Goal: Task Accomplishment & Management: Manage account settings

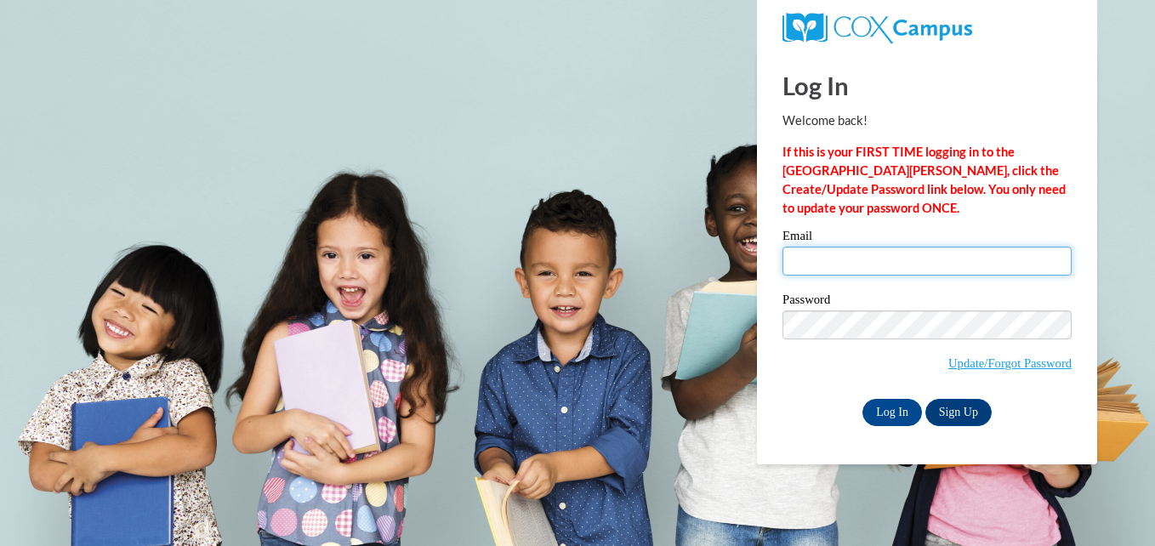
click at [855, 265] on input "Email" at bounding box center [927, 261] width 289 height 29
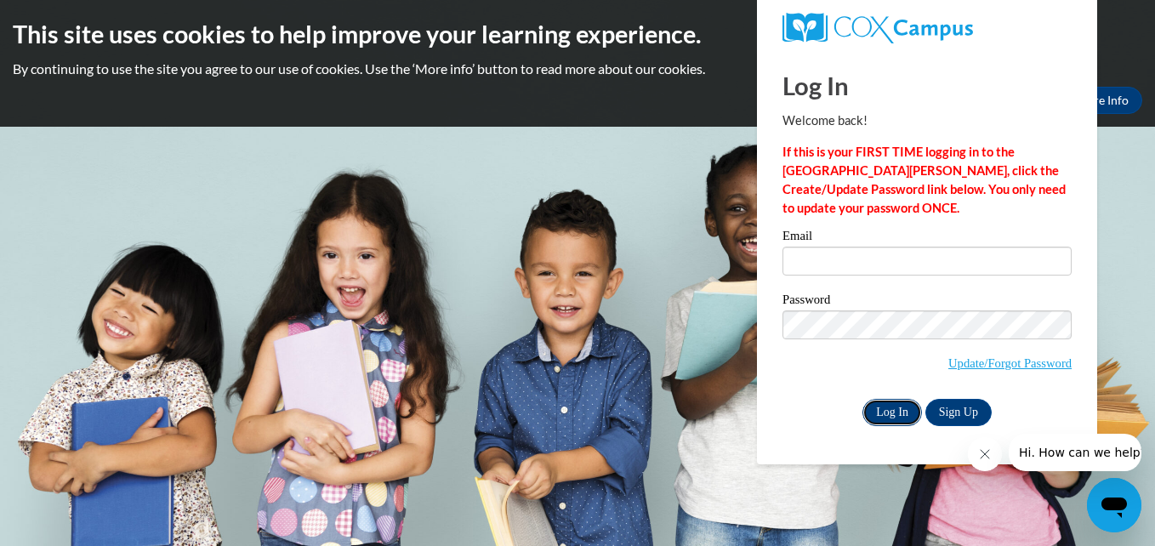
click at [893, 406] on input "Log In" at bounding box center [892, 412] width 60 height 27
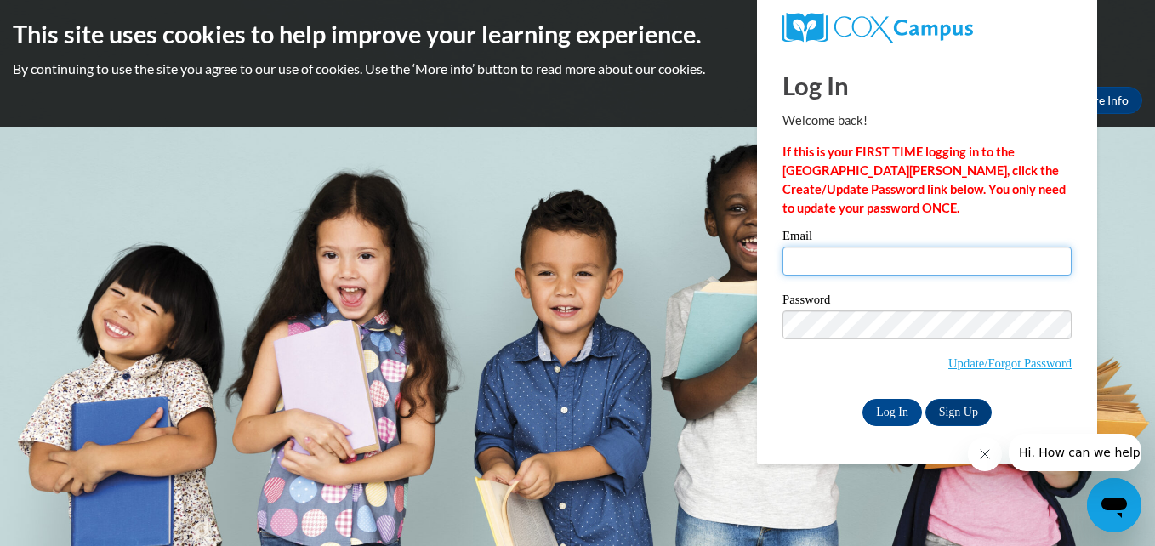
click at [819, 255] on input "Email" at bounding box center [927, 261] width 289 height 29
type input "lizett@kidcoedu.org"
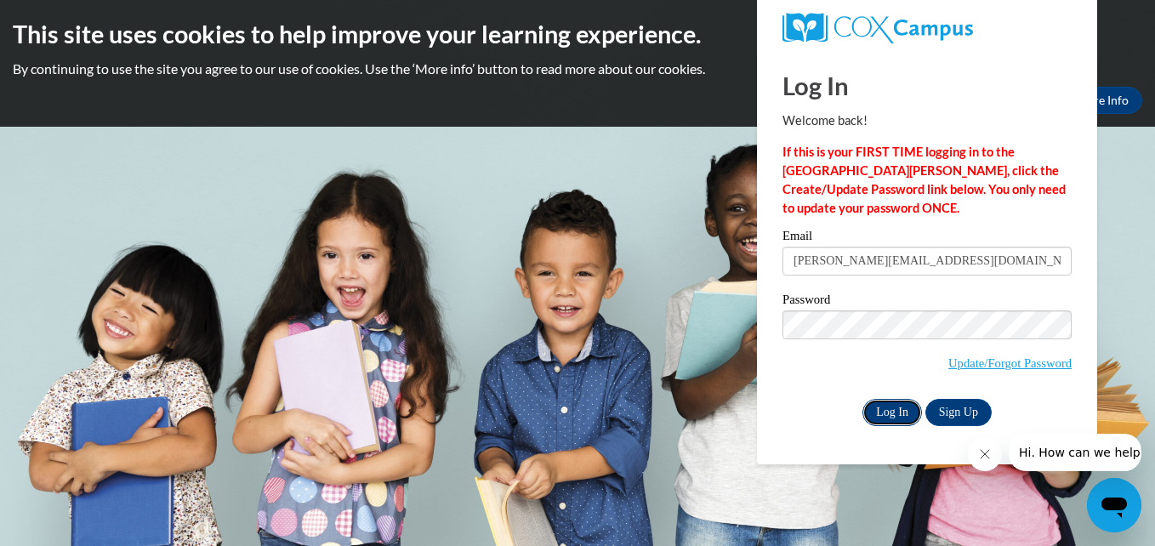
click at [886, 407] on input "Log In" at bounding box center [892, 412] width 60 height 27
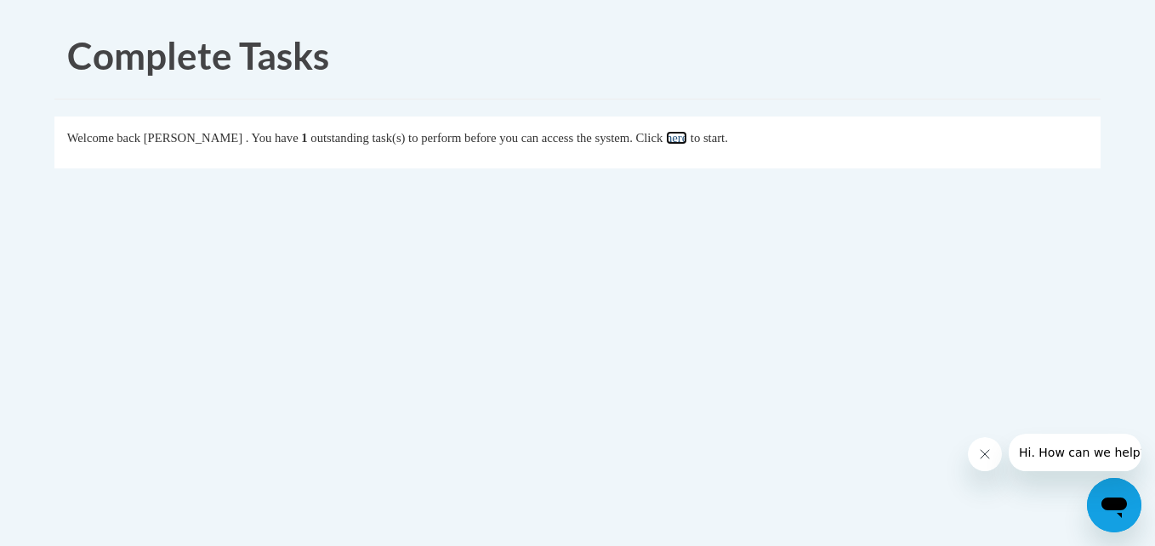
click at [687, 139] on link "here" at bounding box center [676, 138] width 21 height 14
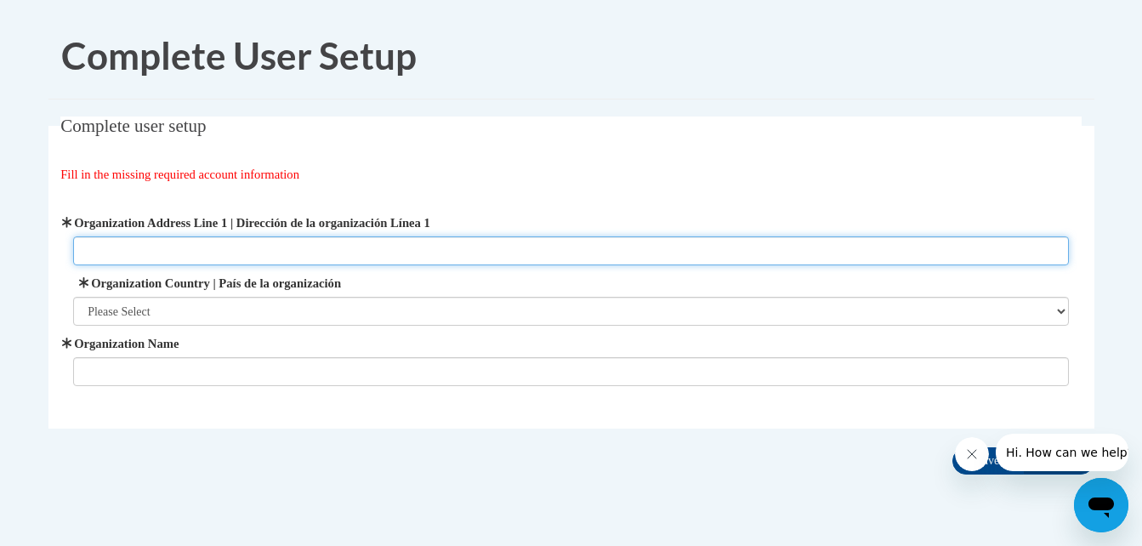
click at [109, 249] on input "Organization Address Line 1 | Dirección de la organización Línea 1" at bounding box center [571, 250] width 996 height 29
type input "Head Start Kidco Creative Learning 2720 W 1 ave"
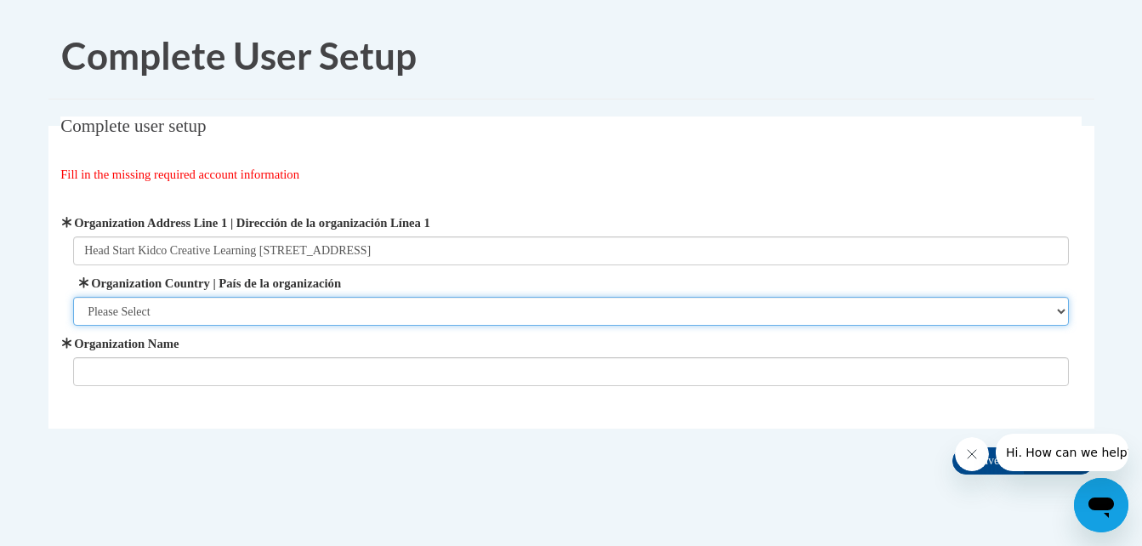
click at [139, 319] on select "Please Select United States | Estados Unidos Outside of the United States | Fue…" at bounding box center [571, 311] width 996 height 29
select select "ad49bcad-a171-4b2e-b99c-48b446064914"
click at [73, 297] on select "Please Select United States | Estados Unidos Outside of the United States | Fue…" at bounding box center [571, 311] width 996 height 29
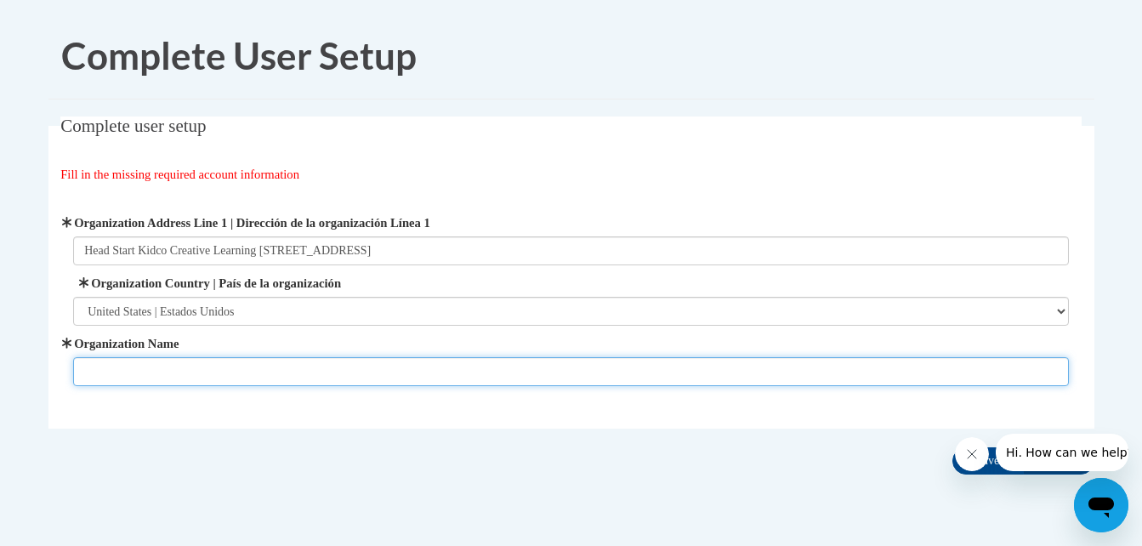
click at [145, 367] on input "Organization Name" at bounding box center [571, 371] width 996 height 29
type input "Head Start KIDCO Creative Learning"
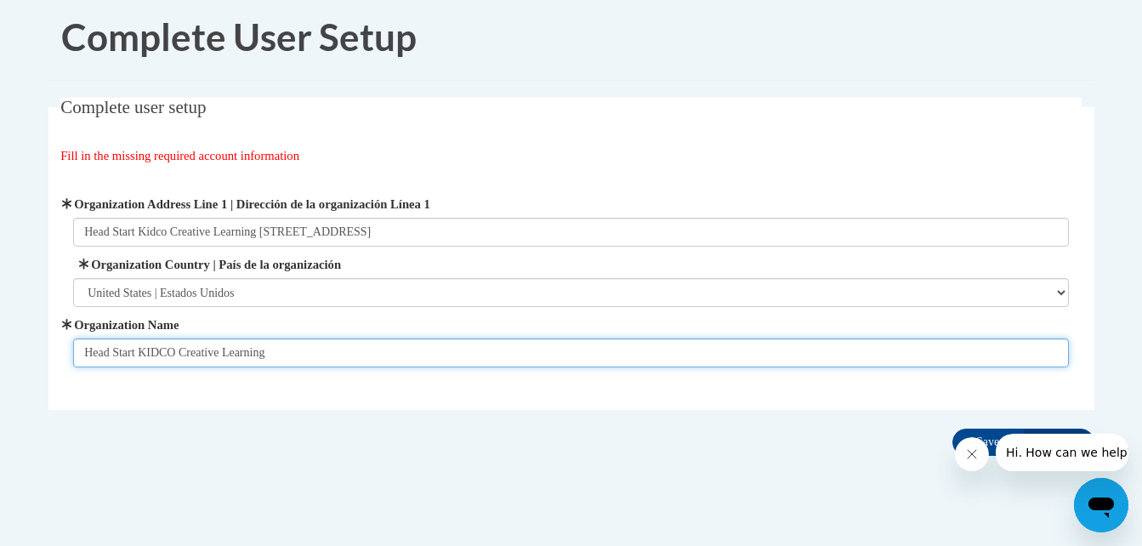
scroll to position [49, 0]
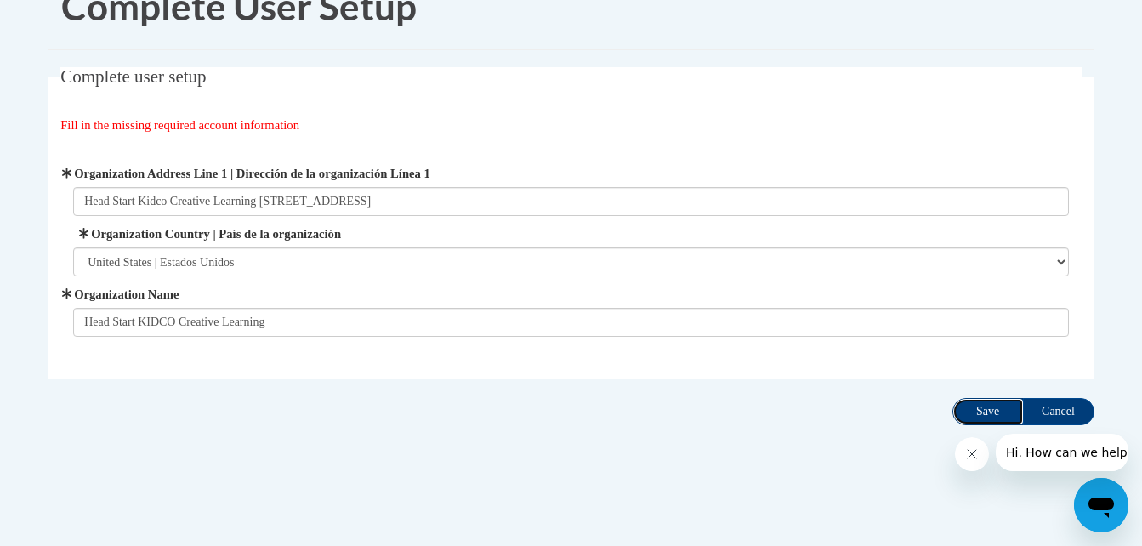
click at [984, 412] on input "Save" at bounding box center [988, 411] width 71 height 27
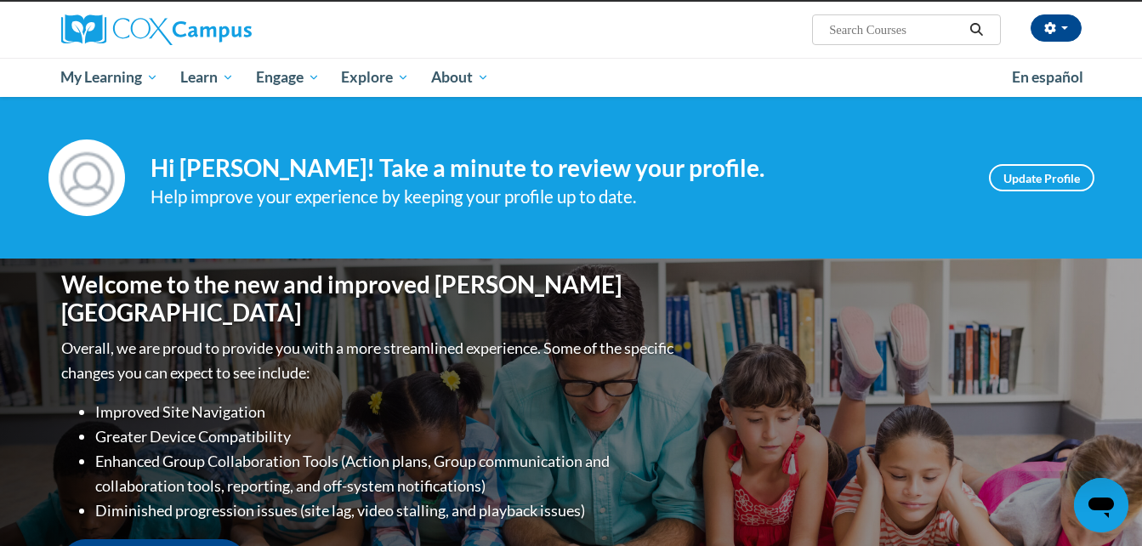
scroll to position [85, 0]
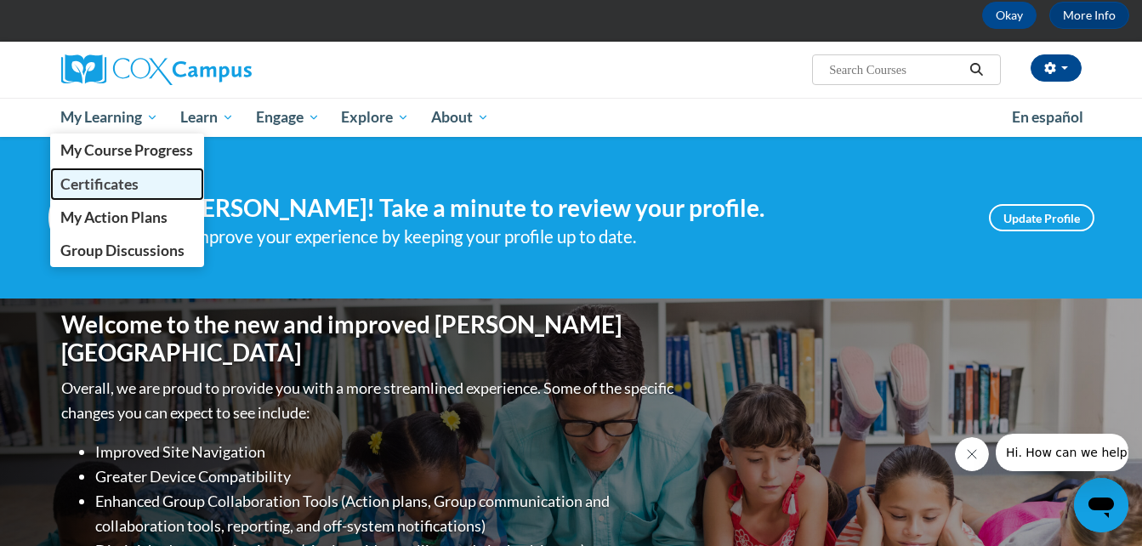
click at [116, 184] on span "Certificates" at bounding box center [99, 184] width 78 height 18
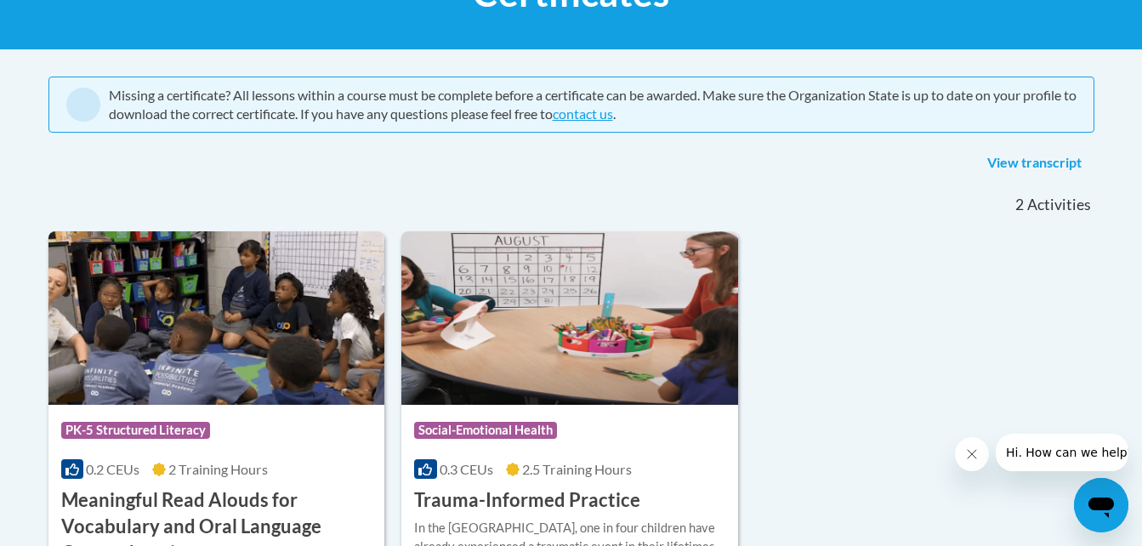
scroll to position [289, 0]
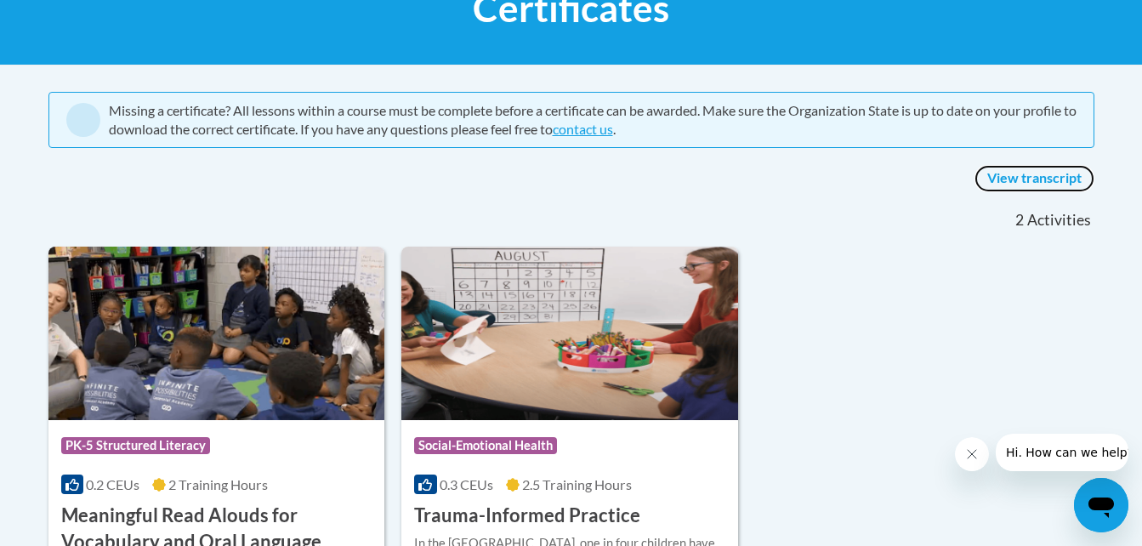
click at [1023, 183] on link "View transcript" at bounding box center [1035, 178] width 120 height 27
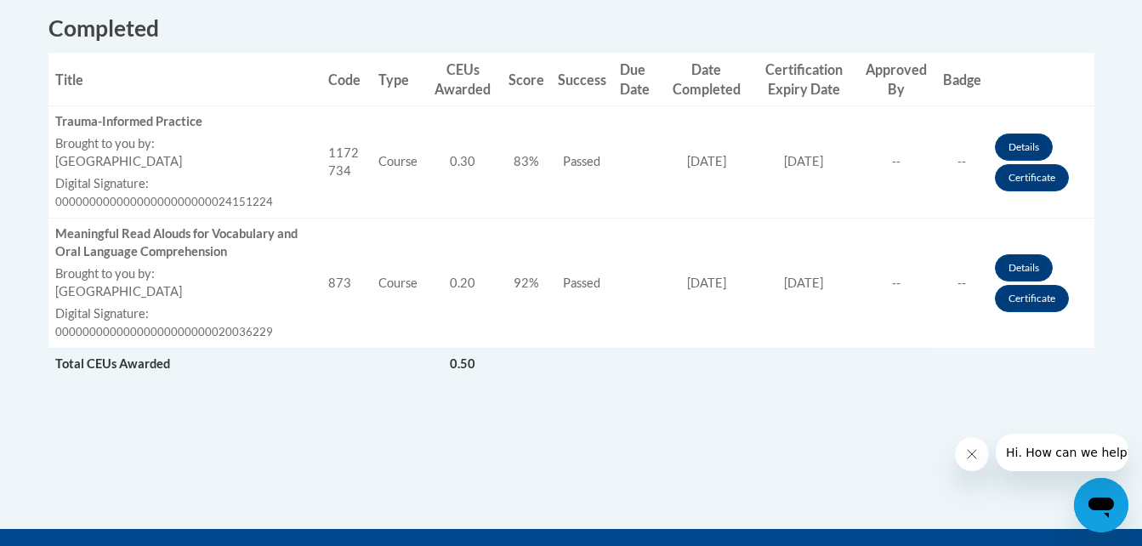
scroll to position [680, 0]
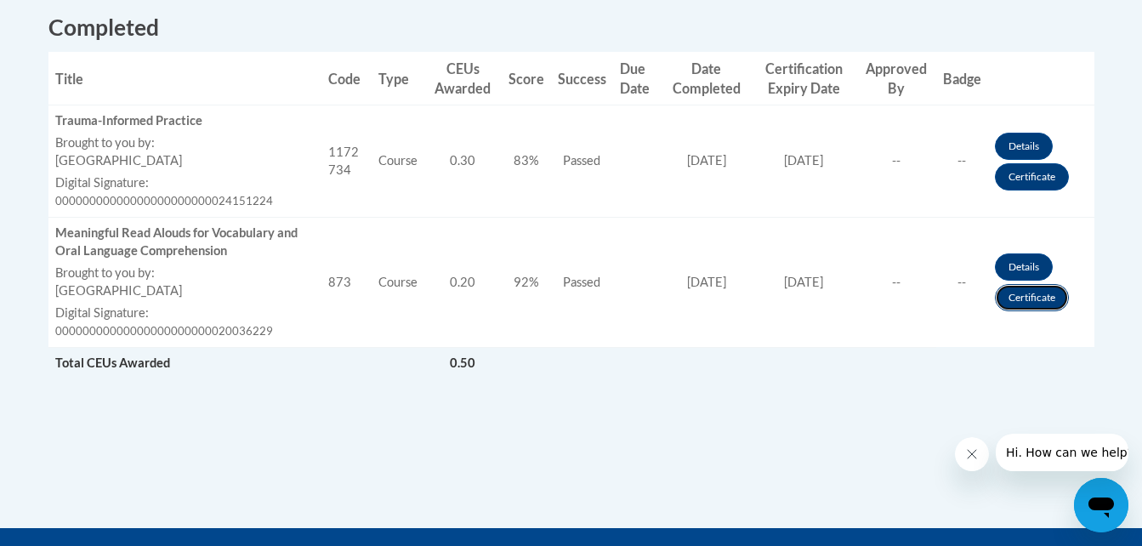
click at [1016, 298] on link "Certificate" at bounding box center [1032, 297] width 74 height 27
click at [1029, 298] on link "Certificate" at bounding box center [1032, 297] width 74 height 27
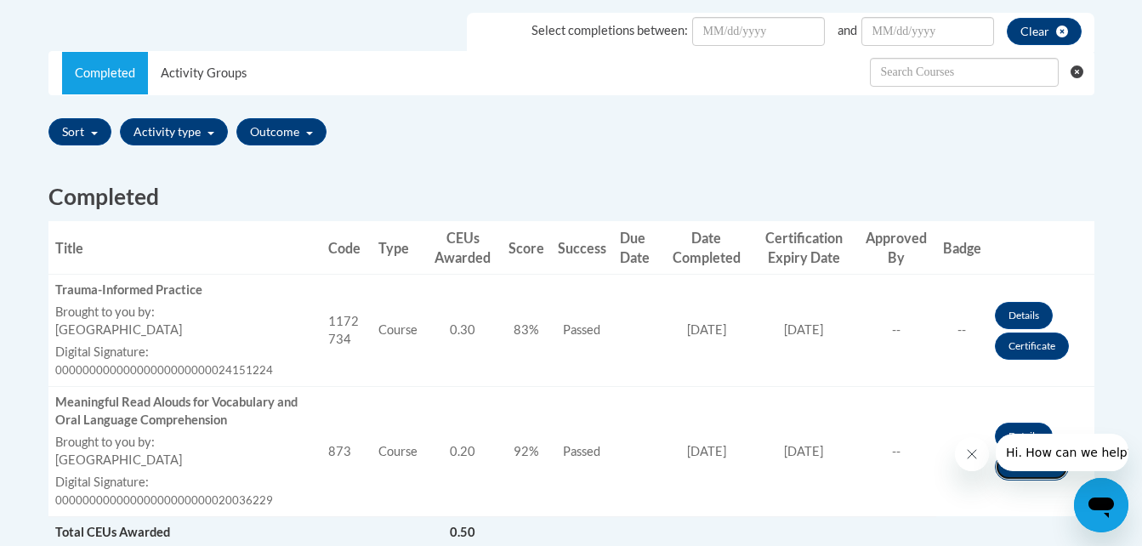
scroll to position [510, 0]
